Goal: Ask a question

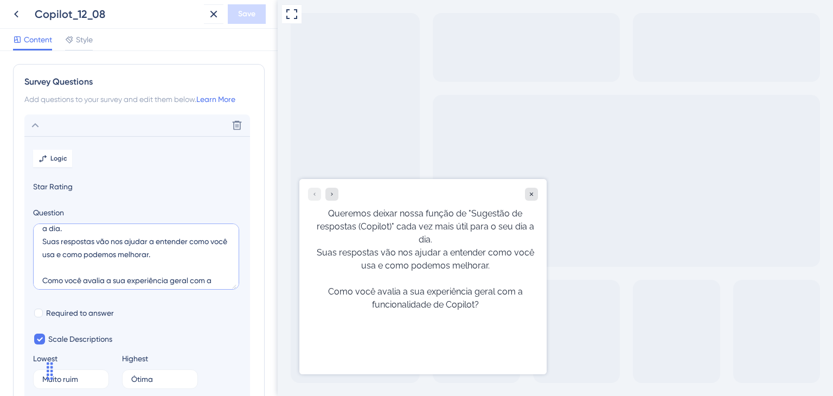
scroll to position [52, 0]
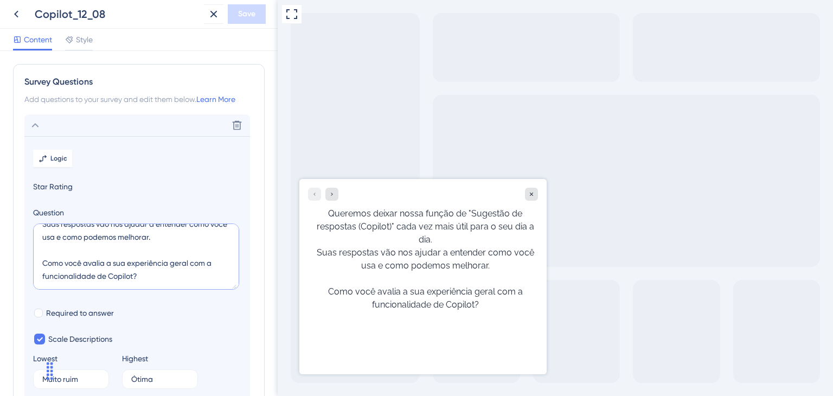
click at [134, 250] on textarea "Queremos deixar nossa função de "Sugestão de respostas (Copilot)" cada vez mais…" at bounding box center [136, 256] width 206 height 66
paste textarea "/"
click at [81, 242] on textarea "Queremos deixar nossa função de "Sugestão de respostas (Copilot)" cada vez mais…" at bounding box center [136, 256] width 206 height 66
drag, startPoint x: 70, startPoint y: 251, endPoint x: 41, endPoint y: 251, distance: 29.3
click at [41, 251] on textarea "Queremos deixar nossa função de "Sugestão de respostas (Copilot)" cada vez mais…" at bounding box center [136, 256] width 206 height 66
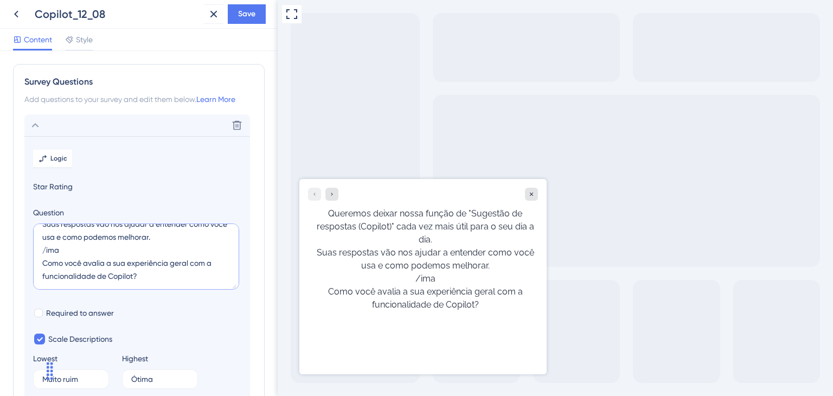
type textarea "Queremos deixar nossa função de "Sugestão de respostas (Copilot)" cada vez mais…"
click at [41, 123] on div "Delete" at bounding box center [136, 125] width 225 height 22
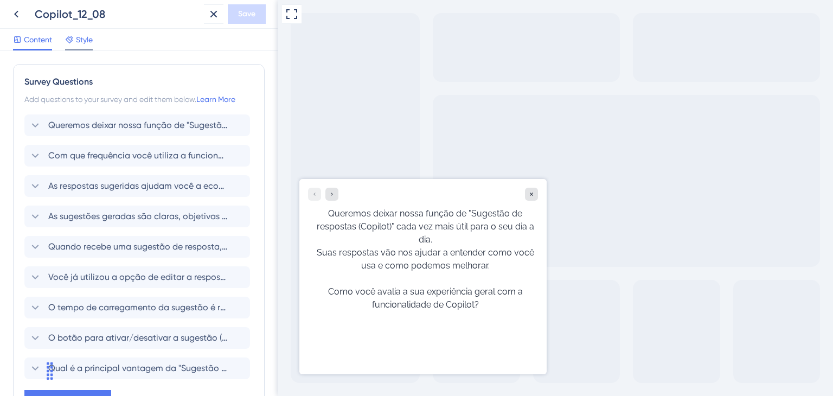
click at [74, 33] on div at bounding box center [69, 39] width 9 height 13
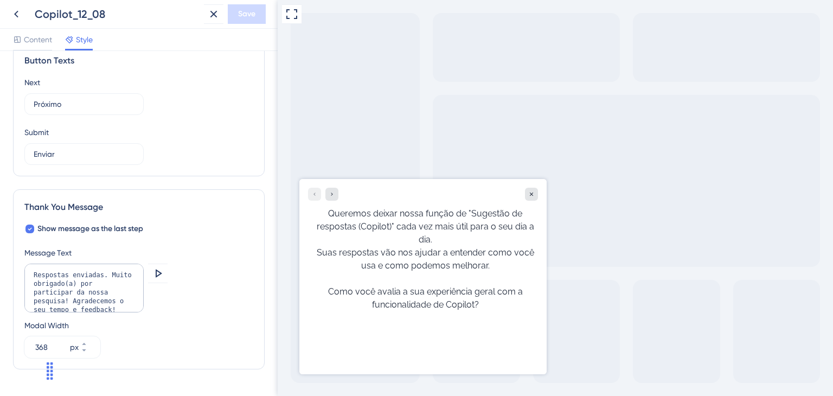
scroll to position [736, 0]
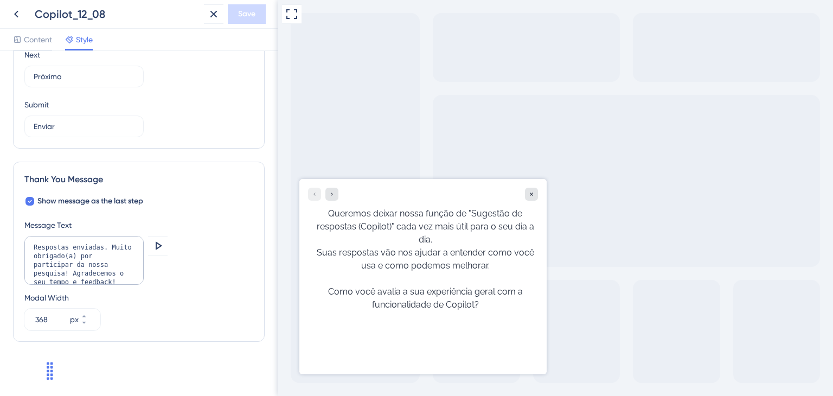
click at [55, 372] on icon "Widget de chat" at bounding box center [49, 370] width 17 height 17
click at [54, 373] on div "Widget de chat" at bounding box center [27, 370] width 54 height 52
drag, startPoint x: 323, startPoint y: 375, endPoint x: 776, endPoint y: 367, distance: 452.7
click at [254, 380] on div "Widget de chat" at bounding box center [235, 370] width 54 height 52
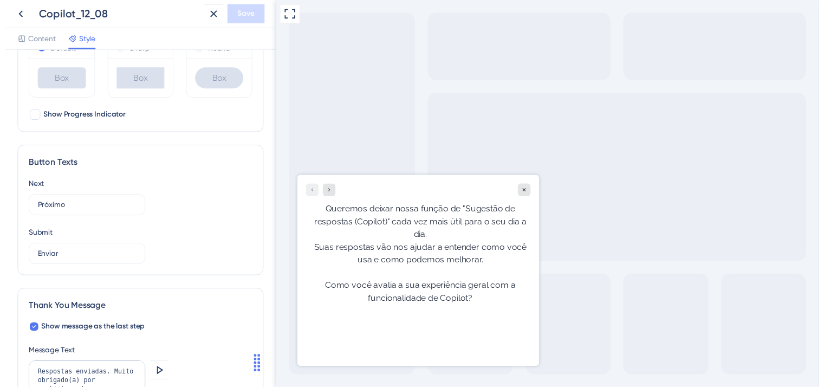
scroll to position [465, 0]
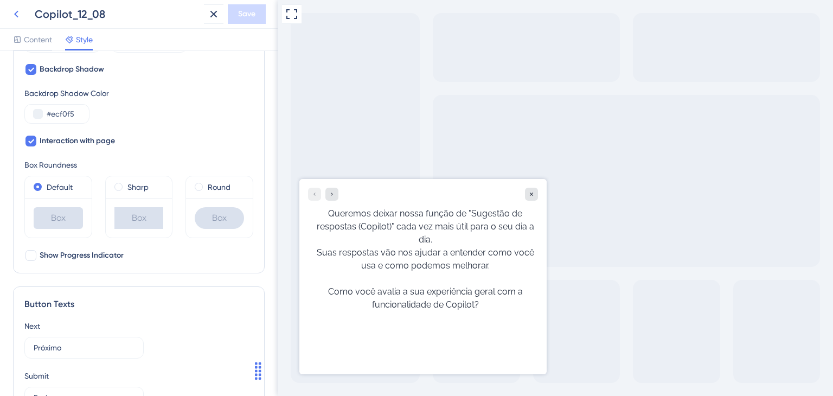
click at [10, 15] on icon at bounding box center [16, 14] width 13 height 13
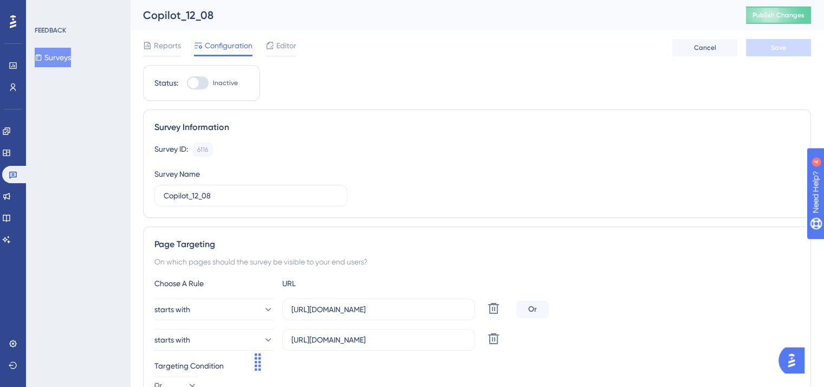
click at [794, 357] on img "Open AI Assistant Launcher" at bounding box center [792, 361] width 20 height 20
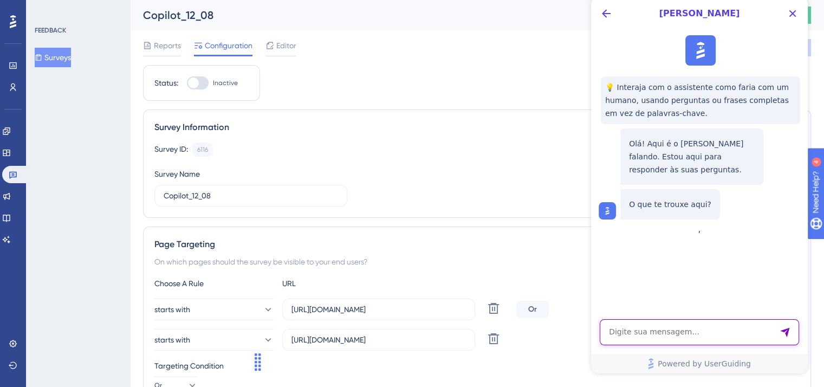
click at [698, 331] on textarea "AI Assistant Text Input" at bounding box center [699, 332] width 199 height 26
type textarea "Inserir imagens na pesquisa"
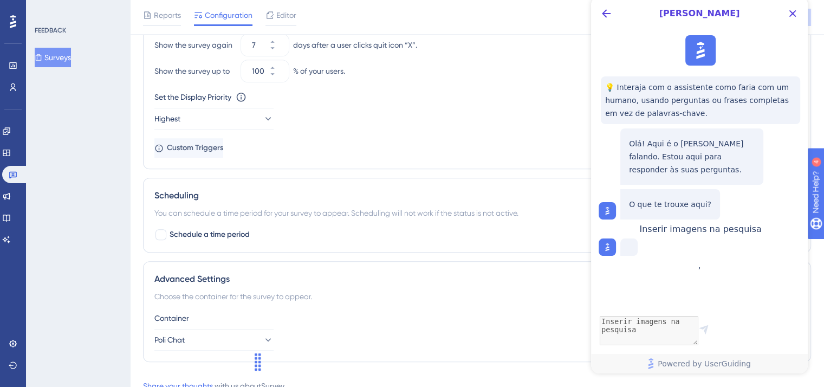
scroll to position [842, 0]
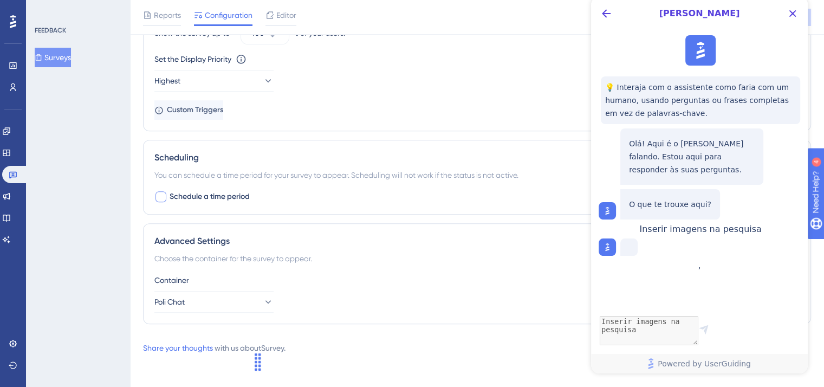
click at [213, 194] on span "Schedule a time period" at bounding box center [210, 196] width 80 height 13
checkbox input "true"
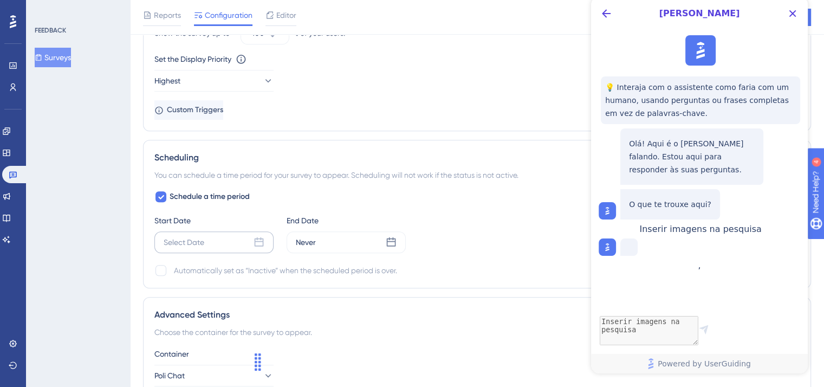
click at [261, 233] on div "Select Date" at bounding box center [213, 242] width 119 height 22
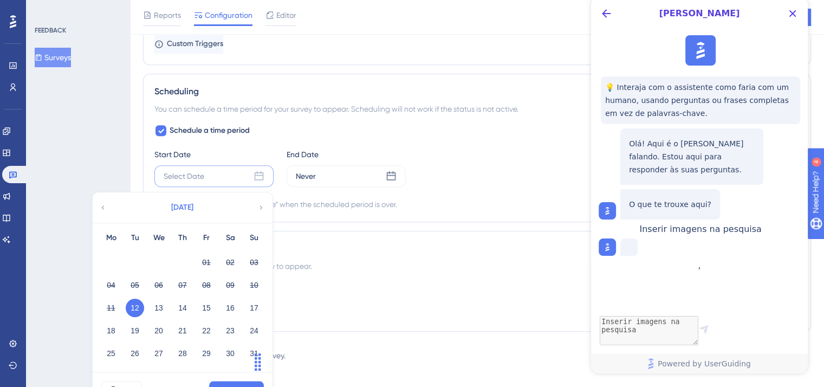
scroll to position [927, 0]
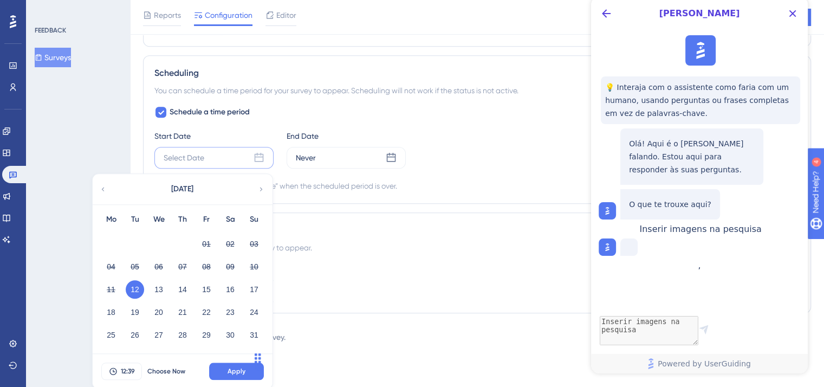
click at [134, 285] on button "12" at bounding box center [135, 289] width 18 height 18
click at [139, 289] on button "12" at bounding box center [135, 289] width 18 height 18
click at [134, 284] on button "12" at bounding box center [135, 289] width 18 height 18
click at [182, 368] on span "Choose Now" at bounding box center [166, 371] width 38 height 9
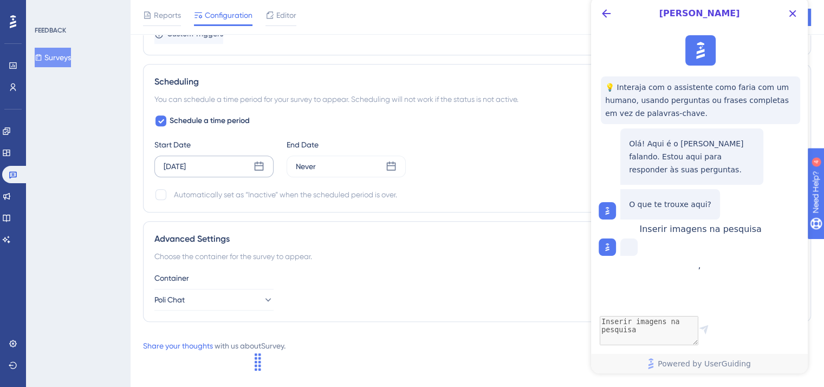
scroll to position [916, 0]
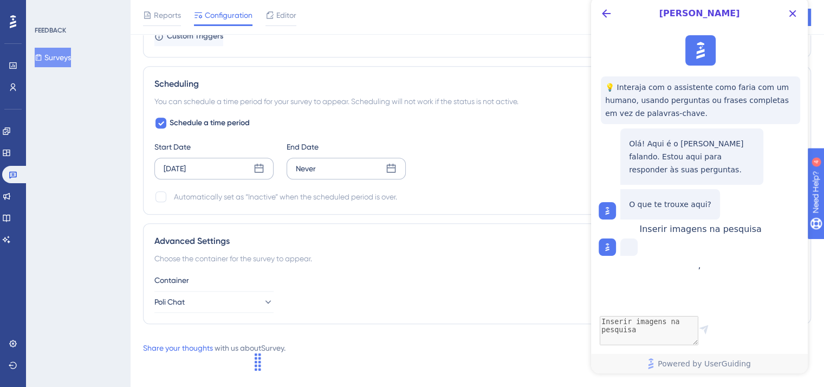
click at [353, 169] on div "Never" at bounding box center [346, 169] width 119 height 22
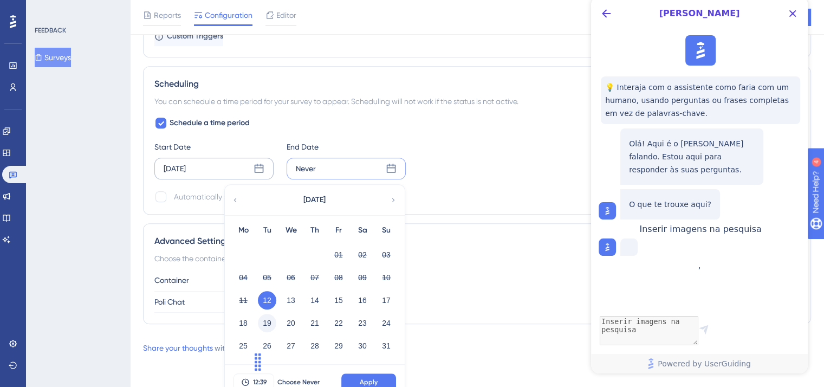
click at [268, 323] on button "19" at bounding box center [267, 323] width 18 height 18
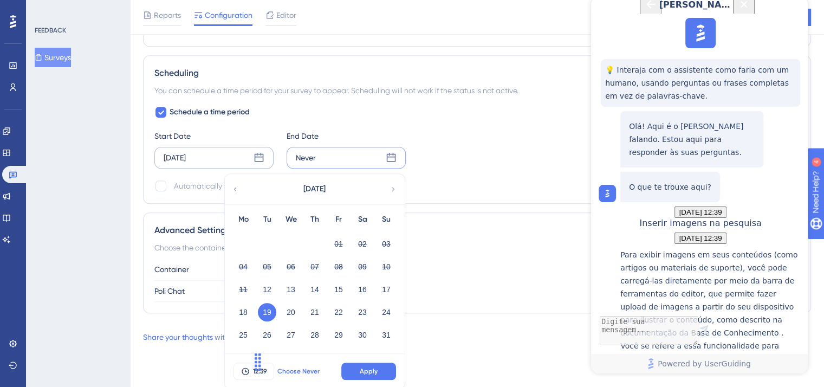
scroll to position [196, 0]
click at [268, 368] on button "12:39" at bounding box center [254, 371] width 41 height 17
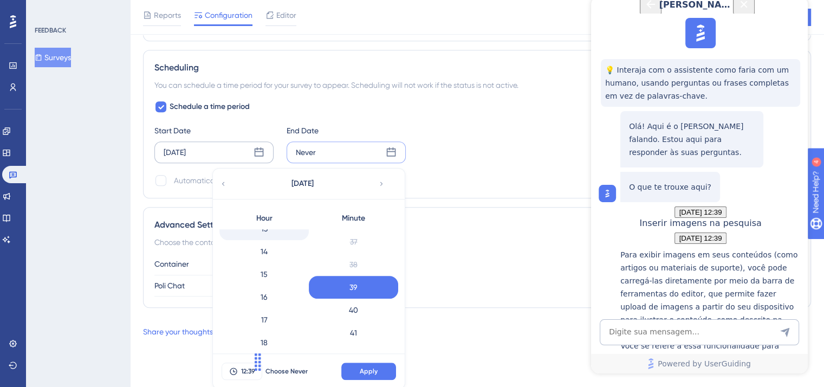
scroll to position [334, 0]
click at [267, 306] on div "18" at bounding box center [264, 316] width 89 height 23
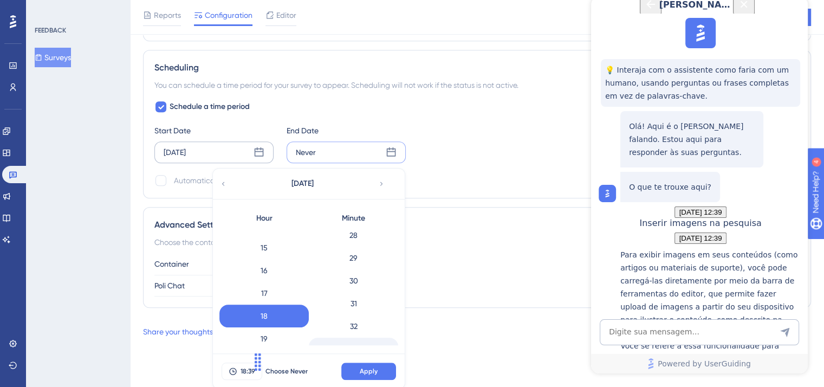
scroll to position [624, 0]
click at [363, 301] on div "30" at bounding box center [353, 299] width 89 height 23
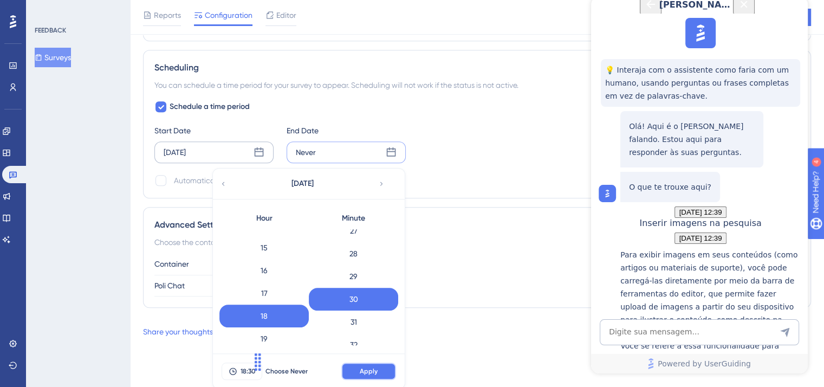
click at [371, 367] on span "Apply" at bounding box center [369, 371] width 18 height 9
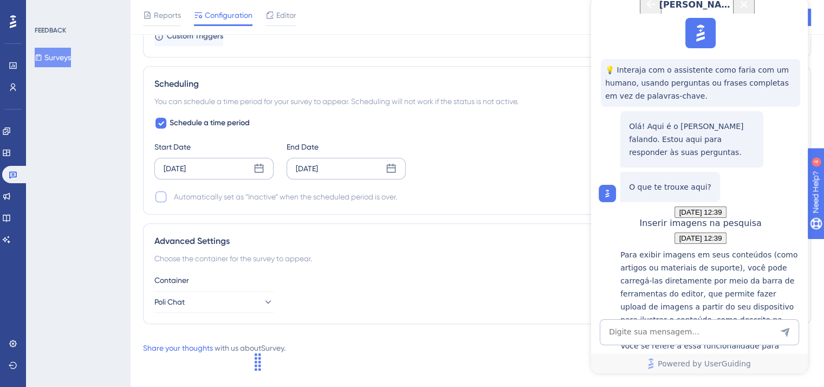
click at [161, 196] on div at bounding box center [161, 196] width 11 height 11
checkbox input "true"
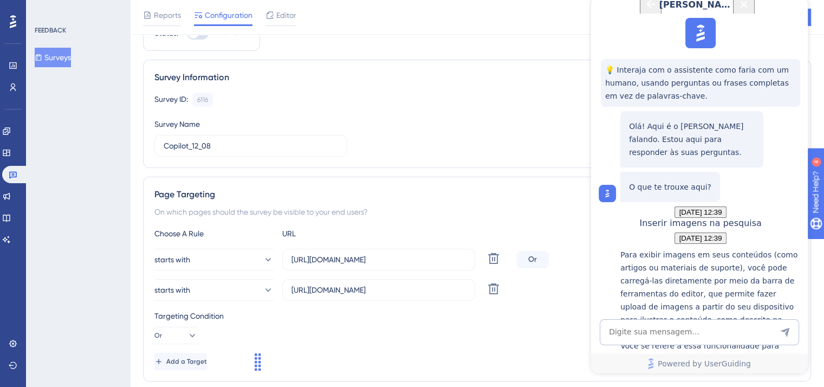
scroll to position [196, 0]
click at [737, 376] on div "Criando artigos da Base de Conhecimento" at bounding box center [712, 393] width 182 height 34
click at [718, 338] on textarea "AI Assistant Text Input" at bounding box center [699, 332] width 199 height 26
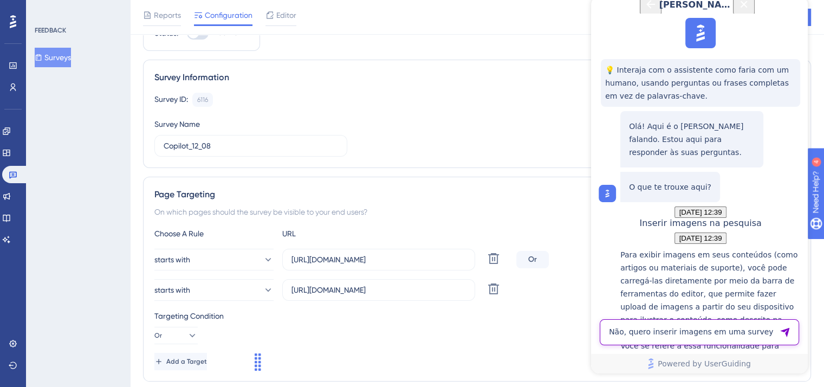
type textarea "Não, quero inserir imagens em uma survey"
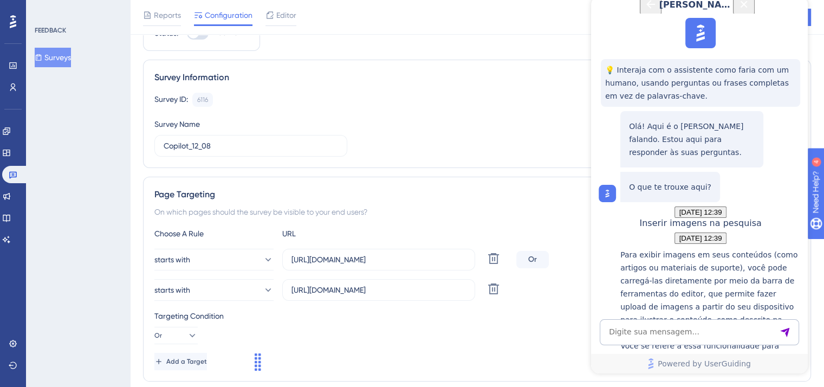
scroll to position [371, 0]
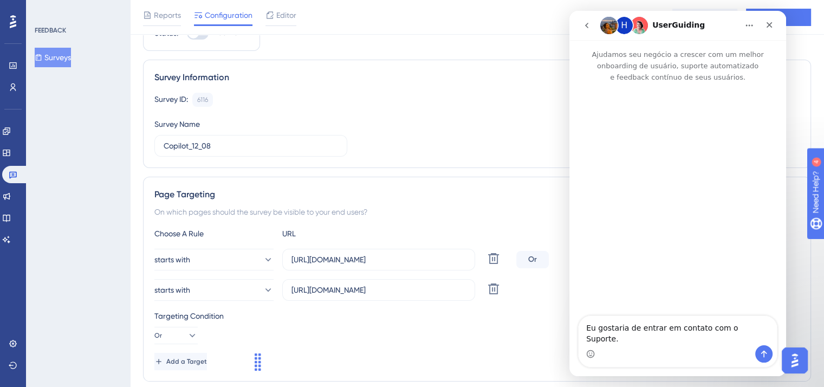
scroll to position [0, 0]
click at [764, 354] on icon "Enviar mensagem…" at bounding box center [764, 354] width 9 height 9
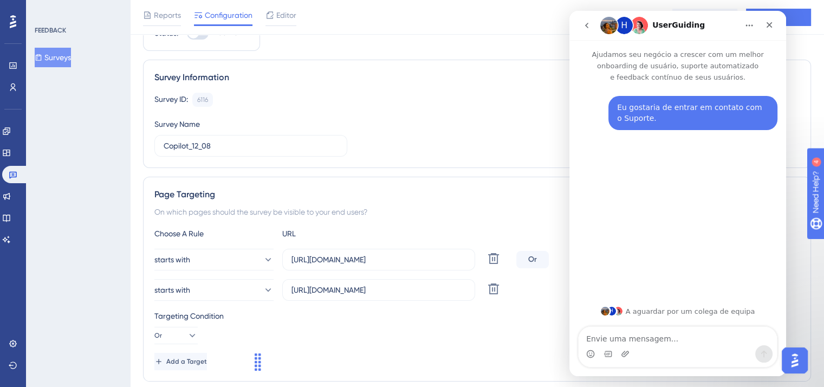
click at [584, 29] on icon "go back" at bounding box center [587, 25] width 9 height 9
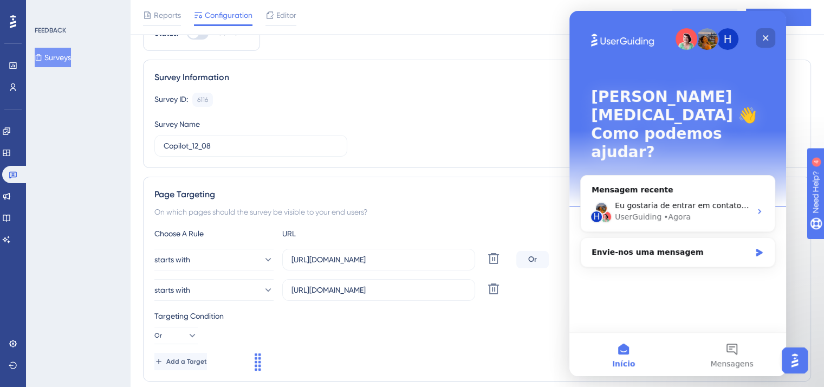
click at [765, 37] on icon "Fechar" at bounding box center [766, 38] width 6 height 6
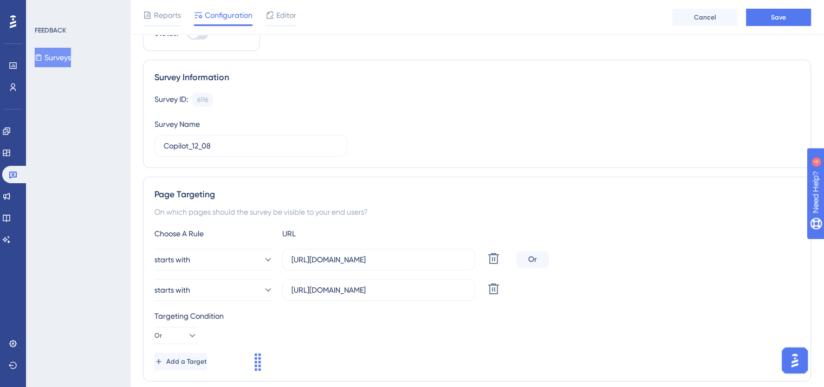
click at [794, 366] on img "Open AI Assistant Launcher" at bounding box center [795, 361] width 20 height 20
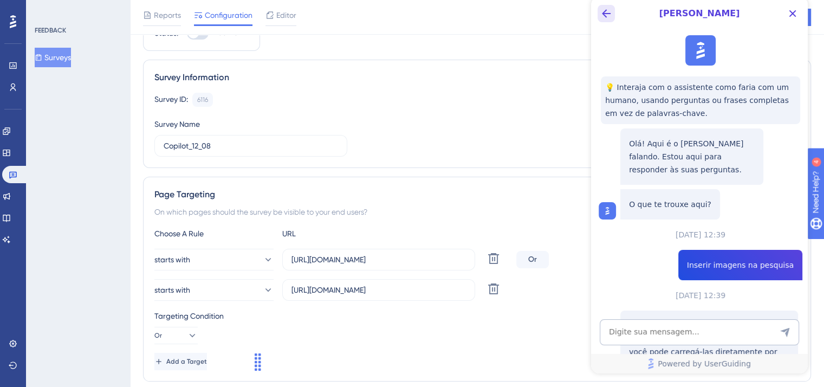
click at [607, 17] on icon "Back Button" at bounding box center [606, 13] width 13 height 13
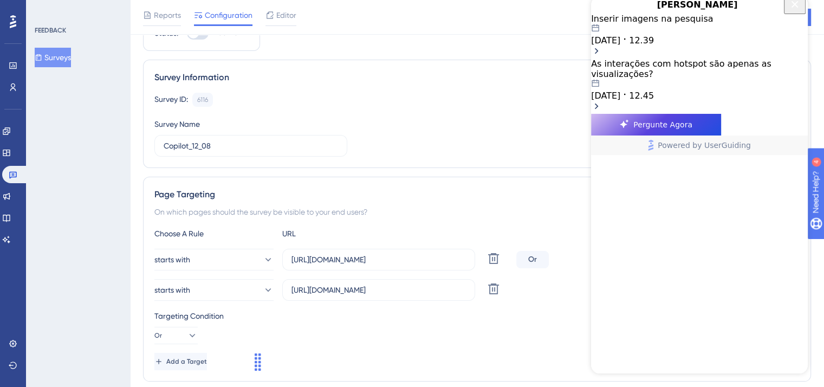
click at [668, 24] on div "Inserir imagens na pesquisa" at bounding box center [699, 19] width 217 height 10
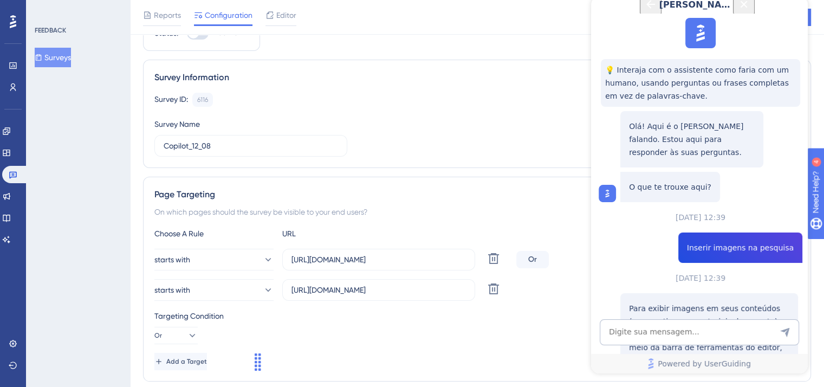
scroll to position [371, 0]
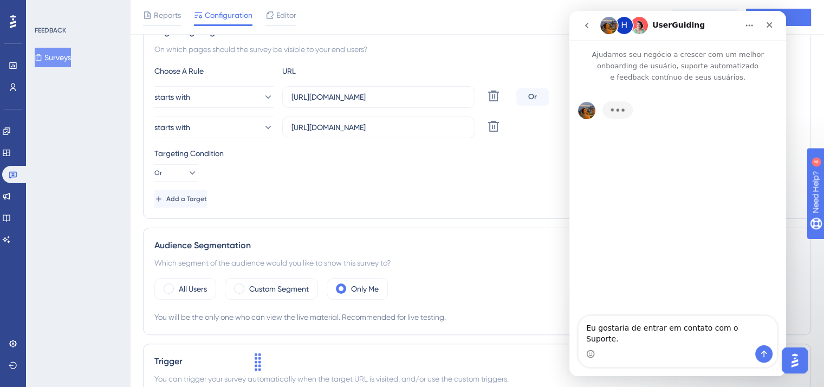
scroll to position [271, 0]
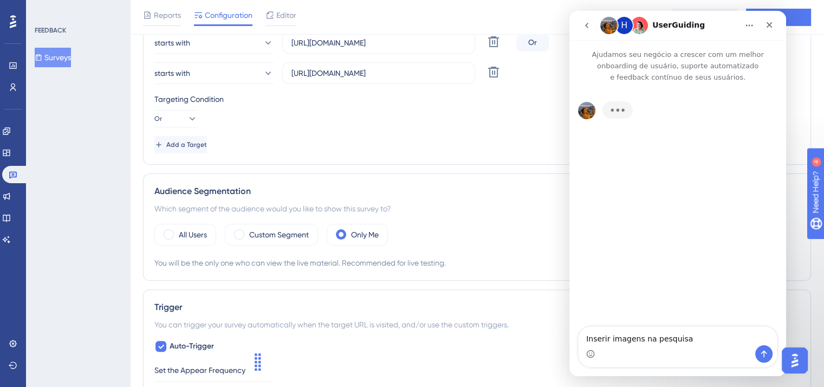
type textarea "Inserir imagens na pesquisa"
click at [763, 356] on icon "Enviar mensagem…" at bounding box center [764, 354] width 9 height 9
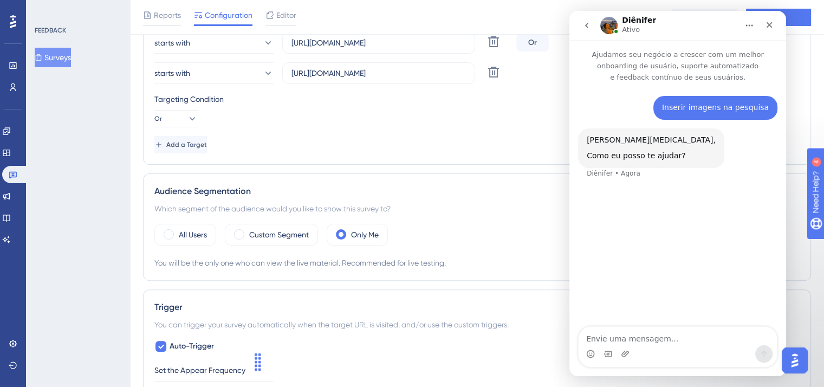
click at [701, 107] on div "Inserir imagens na pesquisa" at bounding box center [715, 107] width 107 height 11
copy div "Inserir imagens na pesquisa"
click at [649, 339] on textarea "Envie uma mensagem..." at bounding box center [678, 336] width 198 height 18
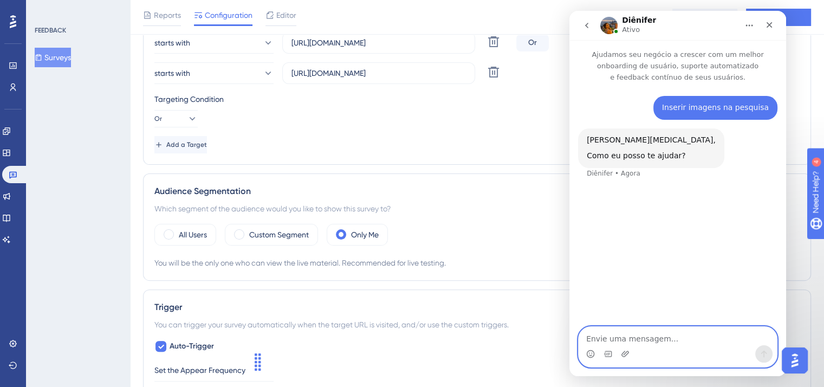
paste textarea "Inserir imagens na pesquisa"
type textarea "Boa tarde, quero inserir imagens na pesquisa"
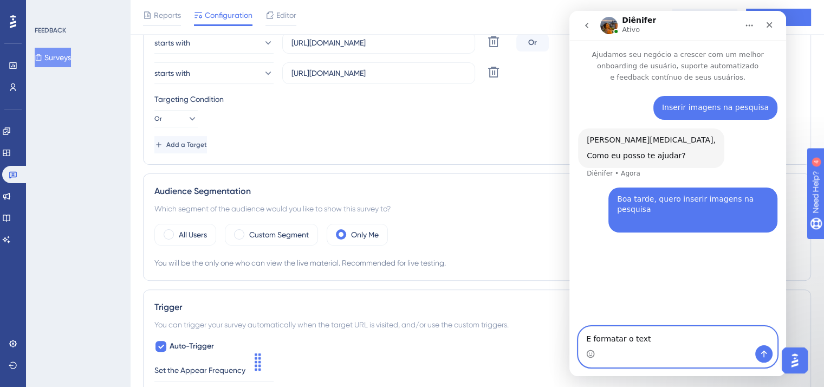
type textarea "E formatar o texto"
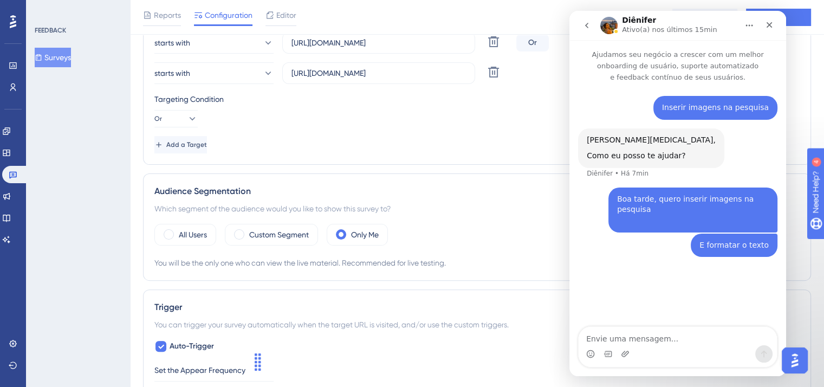
click at [585, 22] on icon "go back" at bounding box center [587, 25] width 9 height 9
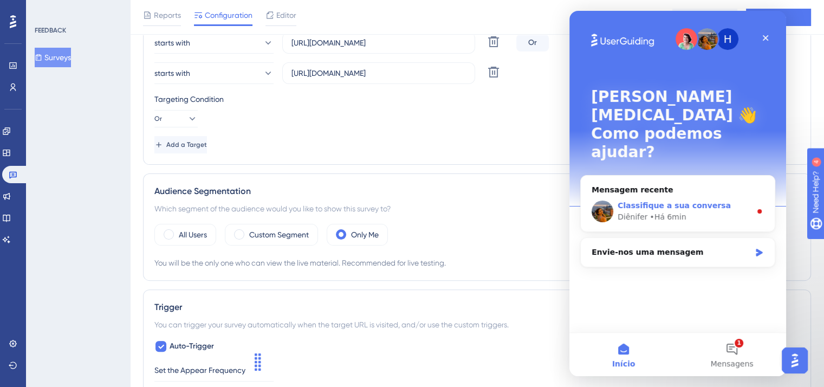
click at [694, 201] on span "Classifique a sua conversa" at bounding box center [674, 205] width 113 height 9
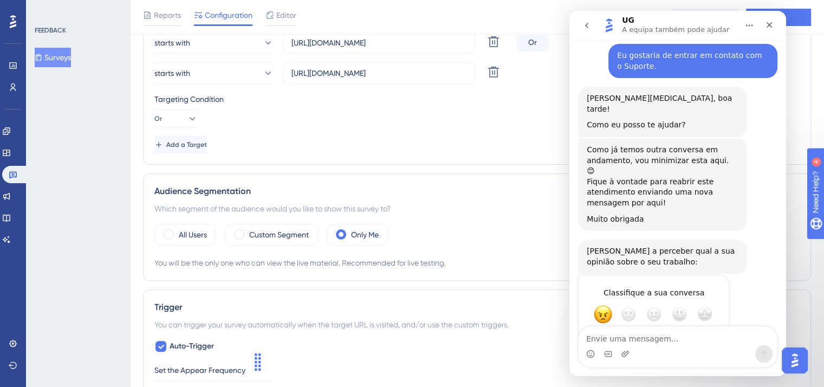
scroll to position [83, 0]
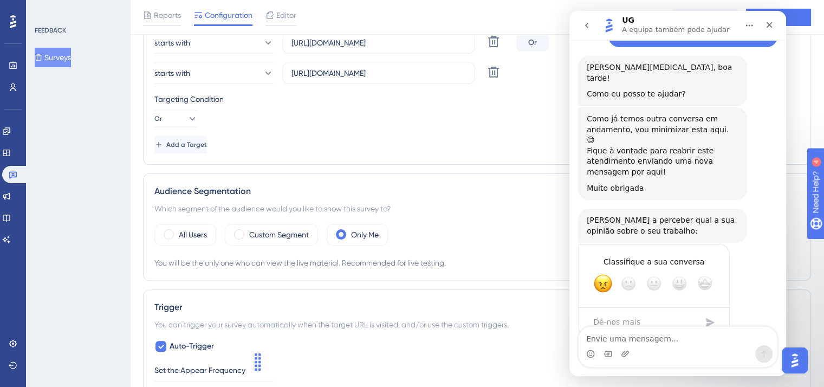
click at [586, 28] on icon "go back" at bounding box center [587, 25] width 9 height 9
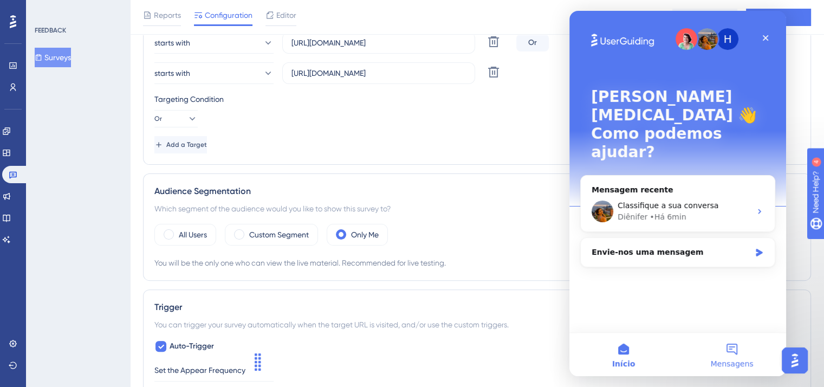
click at [732, 352] on button "Mensagens" at bounding box center [732, 354] width 108 height 43
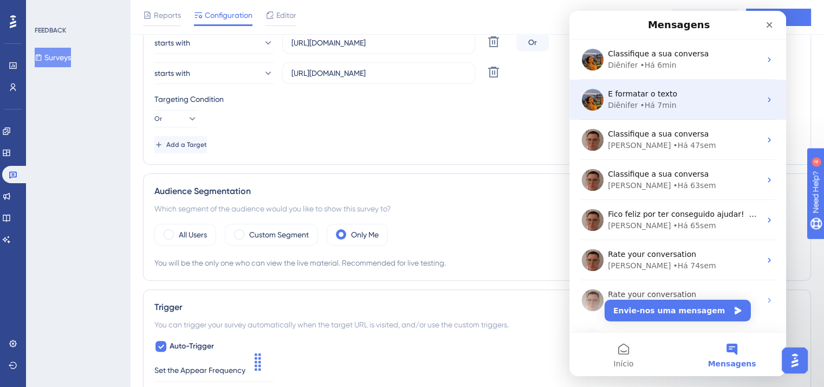
click at [691, 104] on div "Diênifer • Há 7min" at bounding box center [684, 105] width 153 height 11
